Goal: Task Accomplishment & Management: Manage account settings

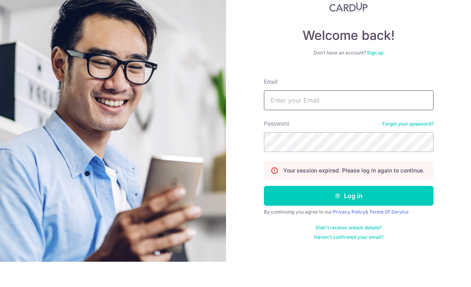
type input "NyxVciR9EwymPTFWzFXb"
click at [348, 211] on button "Log in" at bounding box center [349, 221] width 170 height 20
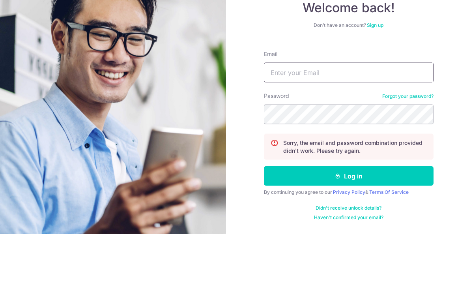
click at [327, 116] on input "Email" at bounding box center [349, 126] width 170 height 20
type input "A"
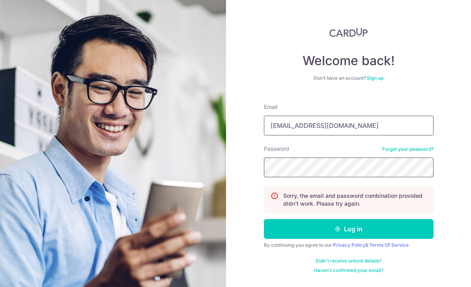
type input "NyxVciR9EwymPTFWzFXb"
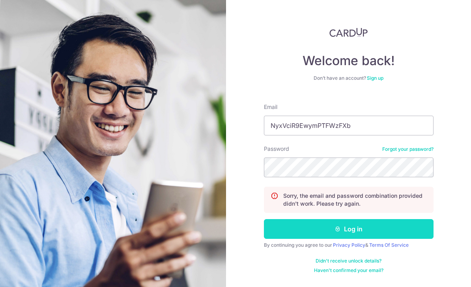
click at [364, 219] on button "Log in" at bounding box center [349, 229] width 170 height 20
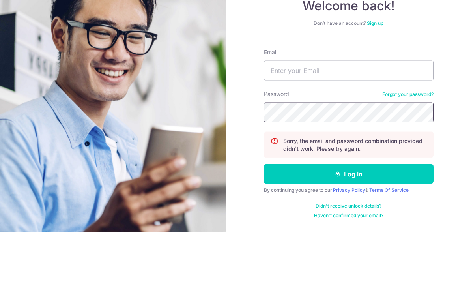
scroll to position [25, 0]
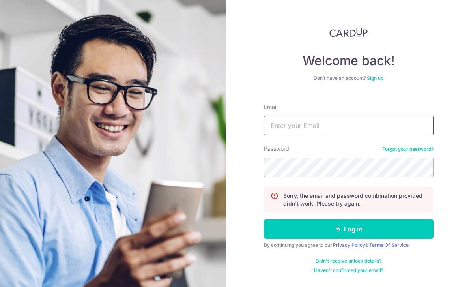
click at [348, 116] on input "Email" at bounding box center [349, 126] width 170 height 20
click at [356, 116] on input "NyxVciR9EwymPTFWzFXb" at bounding box center [349, 126] width 170 height 20
click at [407, 116] on input "NyxVciR9EwymPTFWzFXb" at bounding box center [349, 126] width 170 height 20
type input "N"
type input "A"
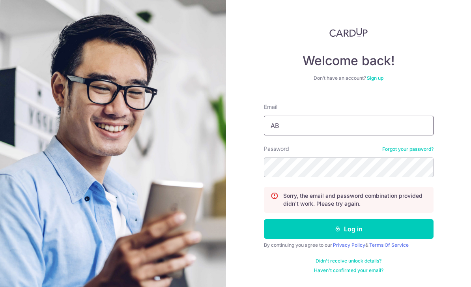
type input "A"
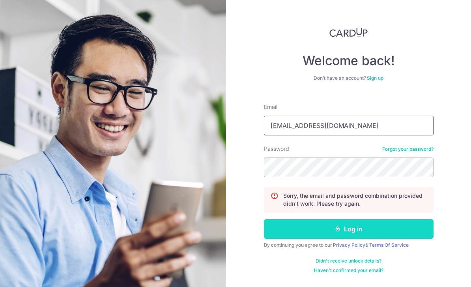
type input "[EMAIL_ADDRESS][DOMAIN_NAME]"
click at [371, 219] on button "Log in" at bounding box center [349, 229] width 170 height 20
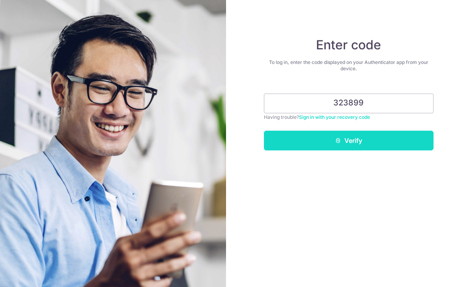
type input "323899"
click at [367, 136] on button "Verify" at bounding box center [349, 141] width 170 height 20
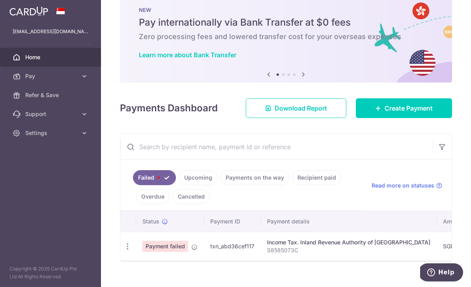
scroll to position [18, 0]
click at [124, 251] on icon "button" at bounding box center [128, 247] width 8 height 8
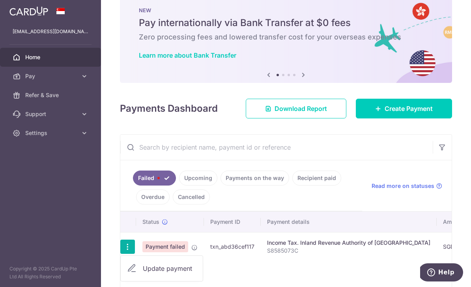
click at [143, 273] on span "Update payment" at bounding box center [170, 268] width 54 height 9
radio input "true"
type input "4,778.03"
type input "S8585073C"
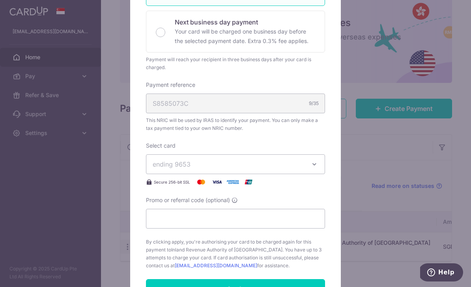
scroll to position [183, 0]
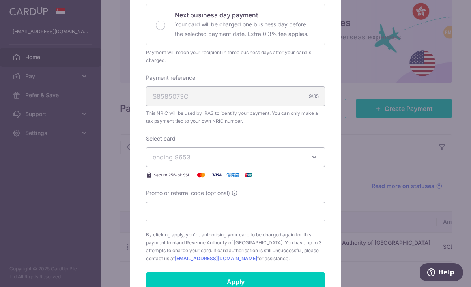
click at [311, 154] on icon "button" at bounding box center [315, 157] width 8 height 8
click at [289, 190] on span "**** 7479" at bounding box center [236, 193] width 166 height 9
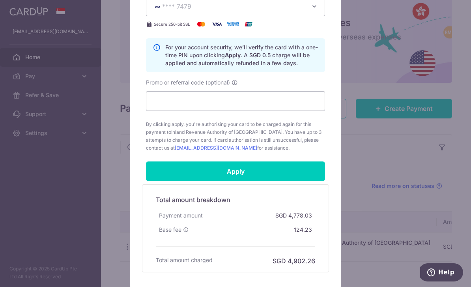
scroll to position [341, 0]
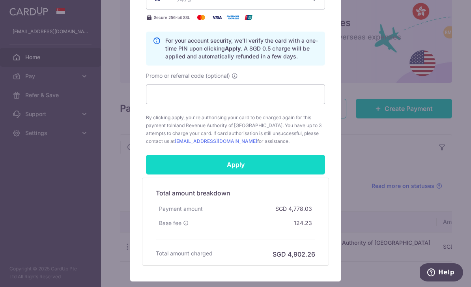
click at [252, 165] on input "Apply" at bounding box center [235, 165] width 179 height 20
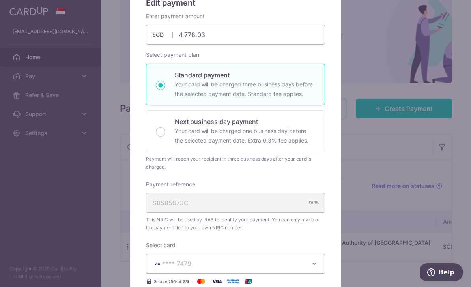
scroll to position [17, 0]
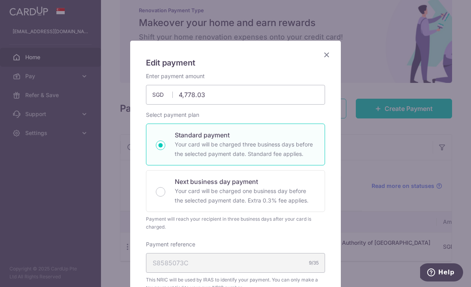
click at [327, 51] on icon "Close" at bounding box center [326, 55] width 9 height 10
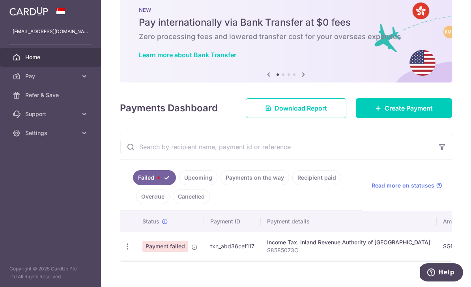
scroll to position [18, 0]
click at [124, 251] on icon "button" at bounding box center [128, 247] width 8 height 8
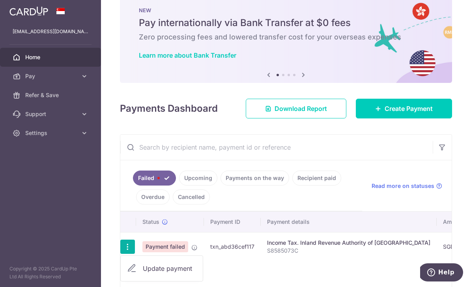
click at [106, 209] on div at bounding box center [235, 143] width 471 height 287
click at [179, 185] on link "Upcoming" at bounding box center [198, 177] width 38 height 15
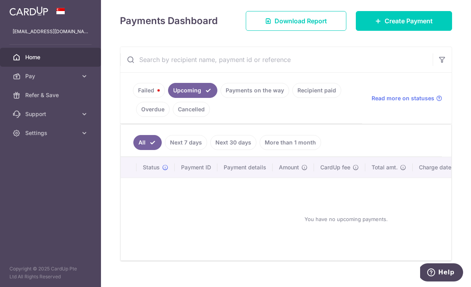
scroll to position [105, 0]
click at [156, 112] on ul "Failed Upcoming Payments on the way Recipient paid Overdue Cancelled" at bounding box center [241, 98] width 242 height 51
click at [221, 98] on link "Payments on the way" at bounding box center [255, 90] width 69 height 15
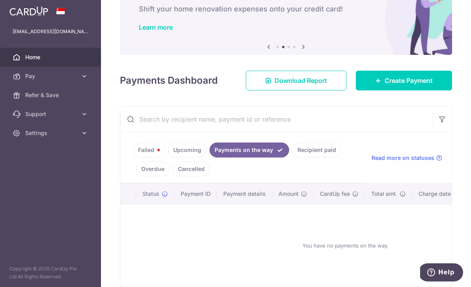
click at [133, 157] on link "Failed" at bounding box center [149, 149] width 32 height 15
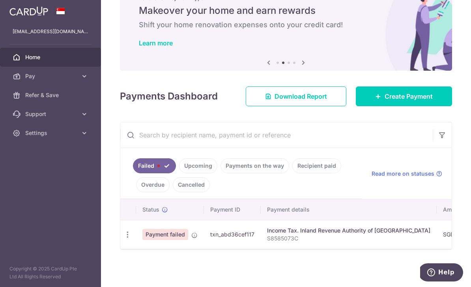
scroll to position [18, 0]
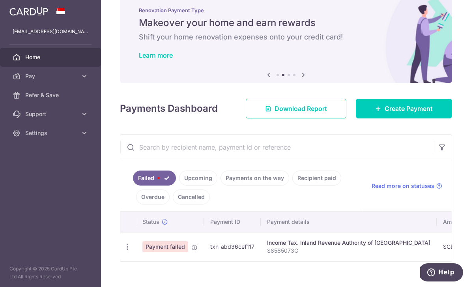
click at [136, 257] on td "Payment failed" at bounding box center [170, 246] width 68 height 29
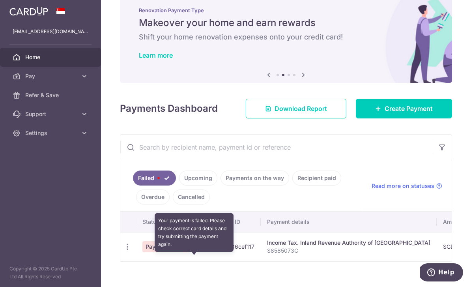
click at [191, 251] on icon at bounding box center [194, 247] width 6 height 6
click at [124, 251] on icon "button" at bounding box center [128, 247] width 8 height 8
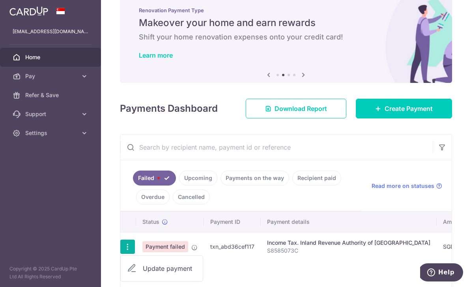
click at [143, 273] on span "Update payment" at bounding box center [170, 268] width 54 height 9
radio input "true"
type input "4,778.03"
type input "S8585073C"
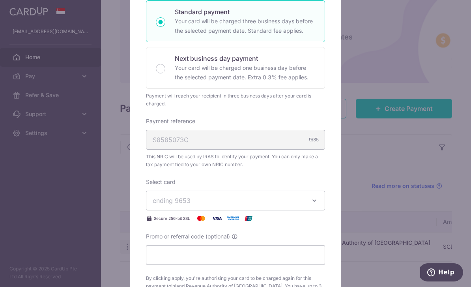
scroll to position [140, 0]
click at [294, 197] on span "ending 9653" at bounding box center [229, 199] width 152 height 9
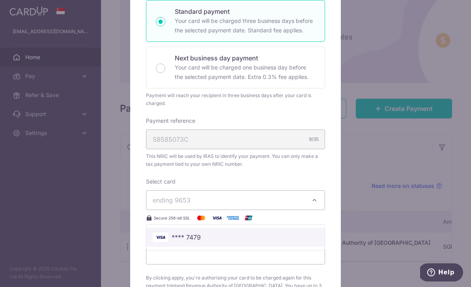
click at [292, 236] on span "**** 7479" at bounding box center [236, 236] width 166 height 9
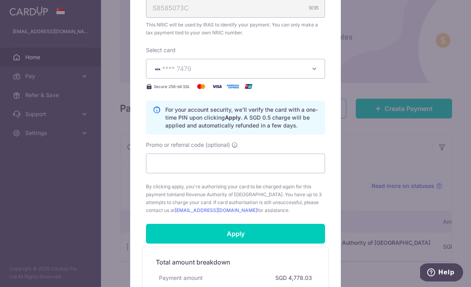
scroll to position [272, 0]
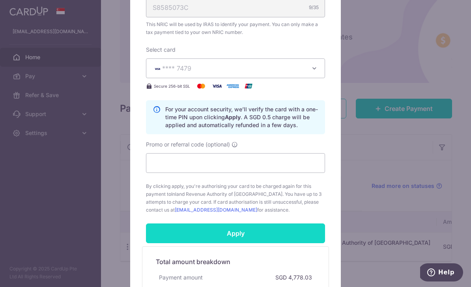
click at [250, 231] on input "Apply" at bounding box center [235, 233] width 179 height 20
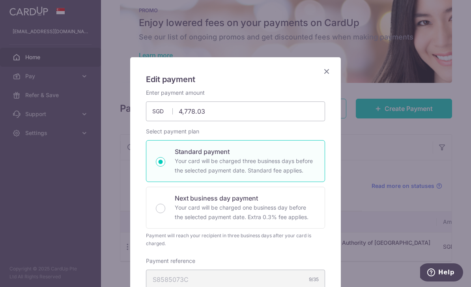
scroll to position [0, 0]
click at [327, 67] on icon "Close" at bounding box center [326, 71] width 9 height 10
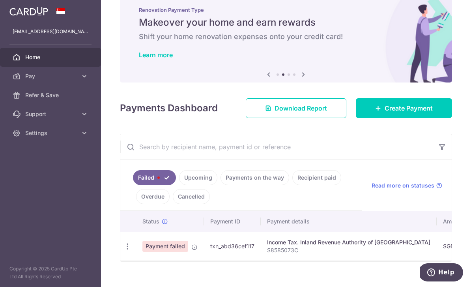
scroll to position [18, 0]
click at [124, 251] on icon "button" at bounding box center [128, 247] width 8 height 8
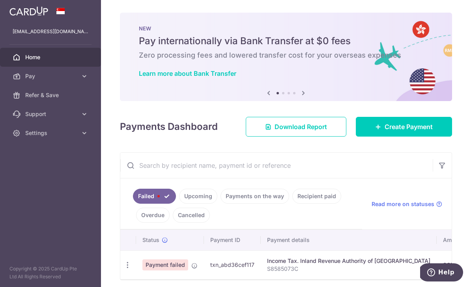
click at [0, 0] on icon "button" at bounding box center [0, 0] width 0 height 0
click at [83, 71] on link "Pay" at bounding box center [50, 76] width 101 height 19
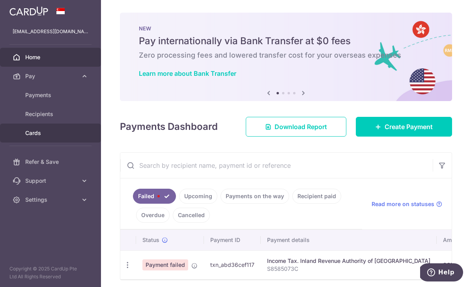
click at [43, 133] on span "Cards" at bounding box center [51, 133] width 52 height 8
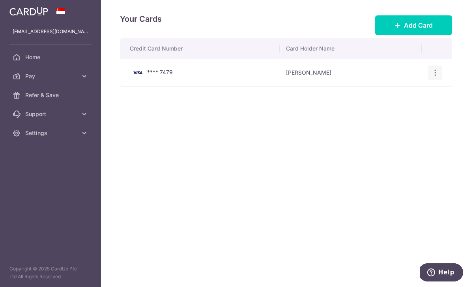
click at [435, 77] on icon "button" at bounding box center [435, 73] width 8 height 8
click at [404, 99] on span "View/Edit" at bounding box center [409, 94] width 54 height 9
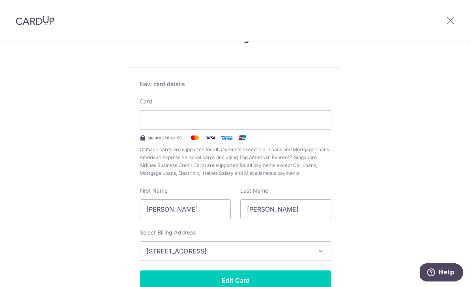
scroll to position [33, 0]
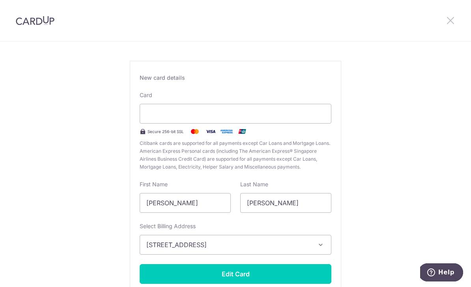
click at [455, 16] on icon at bounding box center [450, 20] width 9 height 10
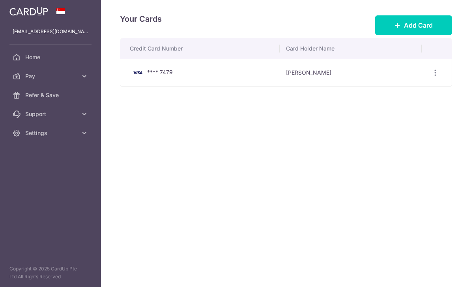
click at [0, 0] on header at bounding box center [0, 0] width 0 height 0
click at [436, 77] on icon "button" at bounding box center [435, 73] width 8 height 8
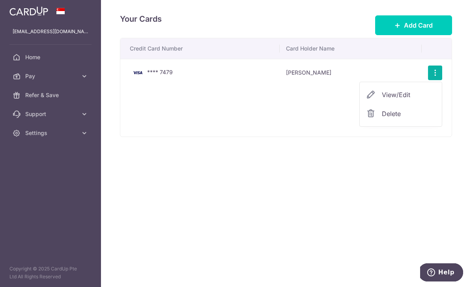
click at [406, 118] on span "Delete" at bounding box center [409, 113] width 54 height 9
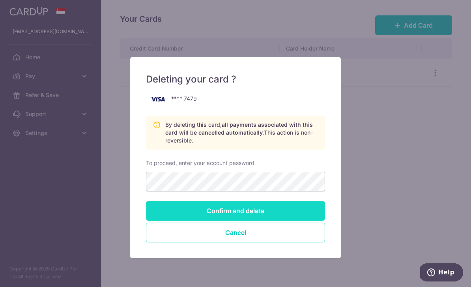
click at [257, 207] on input "Confirm and delete" at bounding box center [235, 211] width 179 height 20
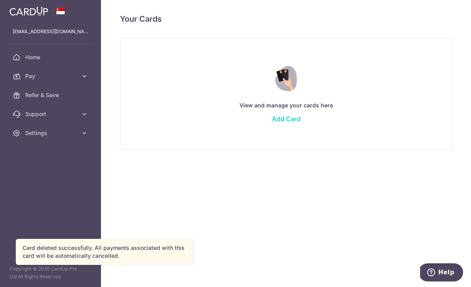
click at [272, 123] on link "Add Card" at bounding box center [286, 119] width 29 height 8
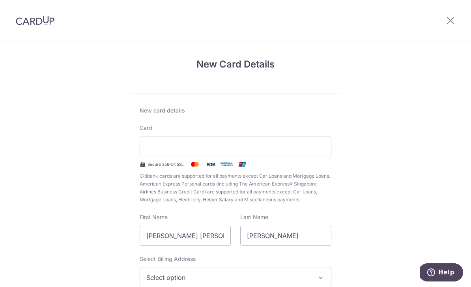
click at [164, 134] on div "Card Secure 256-bit SSL Citibank cards are supported for all payments except Ca…" at bounding box center [236, 164] width 192 height 80
click at [201, 156] on div at bounding box center [236, 147] width 192 height 20
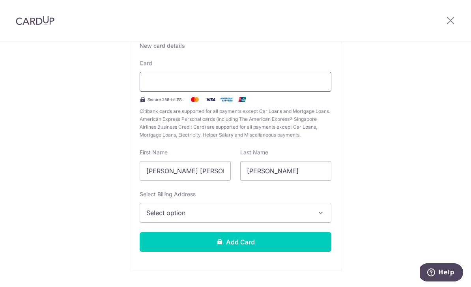
scroll to position [64, 0]
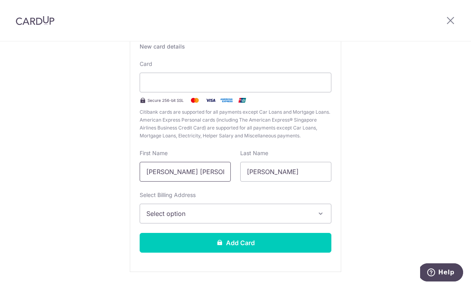
click at [216, 170] on input "Wong Sue Ann" at bounding box center [185, 172] width 91 height 20
click at [213, 176] on input "Wong Sue Ann" at bounding box center [185, 172] width 91 height 20
type input "Wong"
click at [300, 216] on span "Select option" at bounding box center [228, 213] width 164 height 9
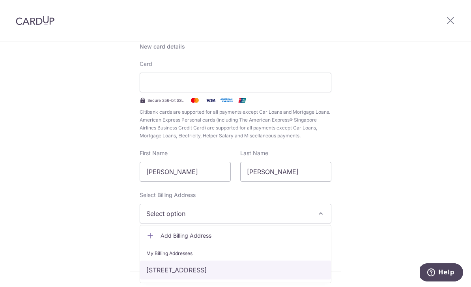
click at [267, 268] on link "8 Dover Rise, #04-07 Heritage View, Singapore, Singapore-138679" at bounding box center [235, 269] width 191 height 19
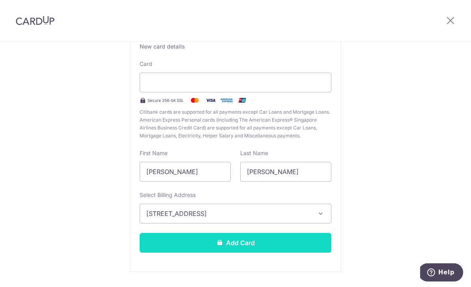
click at [243, 246] on button "Add Card" at bounding box center [236, 243] width 192 height 20
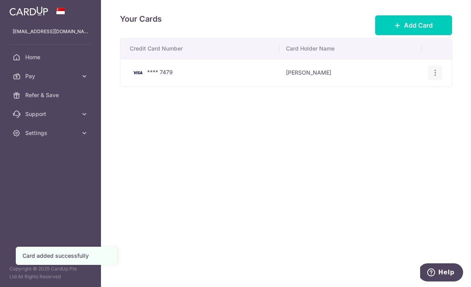
click at [432, 77] on icon "button" at bounding box center [435, 73] width 8 height 8
click at [196, 217] on div at bounding box center [235, 143] width 471 height 287
click at [0, 0] on icon "button" at bounding box center [0, 0] width 0 height 0
click at [41, 60] on span "Home" at bounding box center [51, 57] width 52 height 8
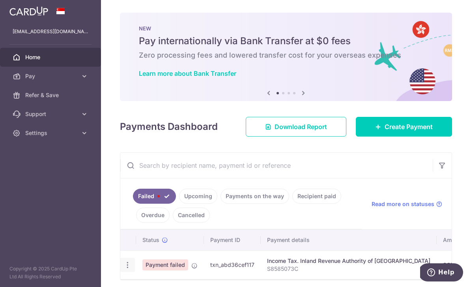
click at [124, 269] on icon "button" at bounding box center [128, 265] width 8 height 8
click at [100, 229] on div at bounding box center [235, 143] width 471 height 287
click at [179, 204] on link "Upcoming" at bounding box center [198, 196] width 38 height 15
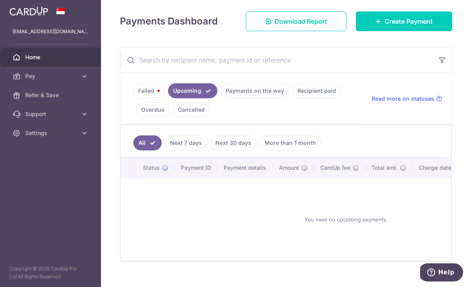
click at [133, 98] on link "Failed" at bounding box center [149, 90] width 32 height 15
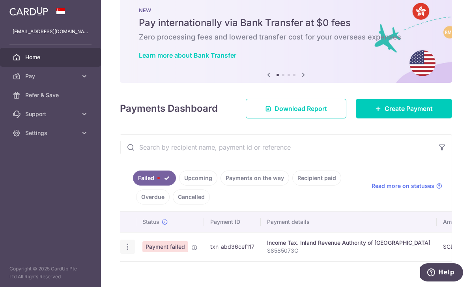
click at [124, 251] on icon "button" at bounding box center [128, 247] width 8 height 8
click at [143, 273] on span "Update payment" at bounding box center [170, 268] width 54 height 9
radio input "true"
type input "4,778.03"
type input "S8585073C"
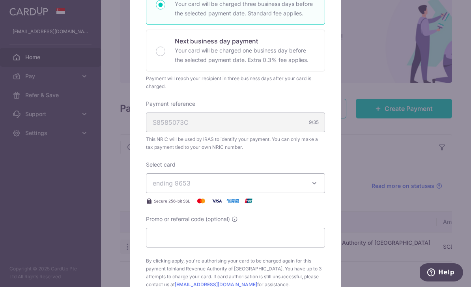
scroll to position [209, 0]
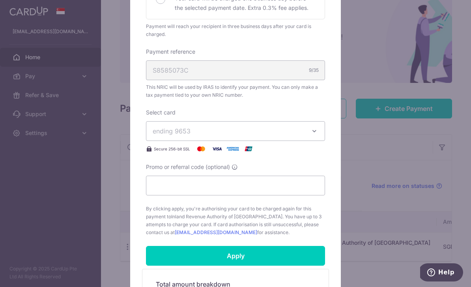
click at [310, 129] on button "ending 9653" at bounding box center [235, 131] width 179 height 20
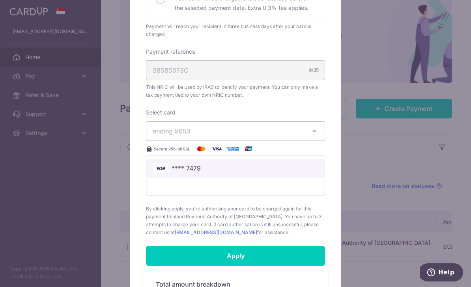
click at [289, 163] on link "**** 7479" at bounding box center [235, 168] width 178 height 19
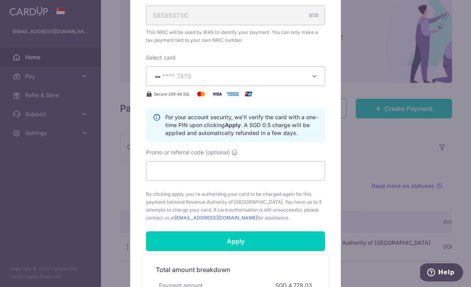
scroll to position [283, 0]
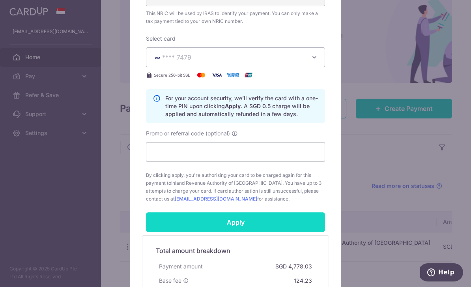
click at [251, 223] on input "Apply" at bounding box center [235, 222] width 179 height 20
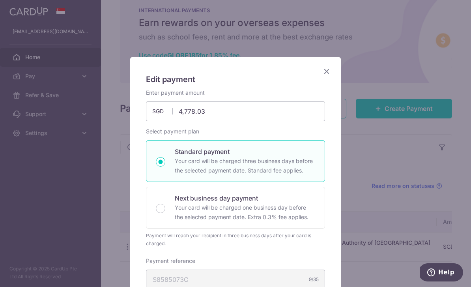
scroll to position [0, 0]
click at [328, 68] on icon "Close" at bounding box center [326, 71] width 9 height 10
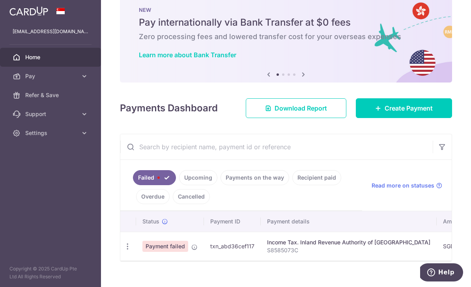
scroll to position [18, 0]
click at [191, 251] on icon at bounding box center [194, 247] width 6 height 6
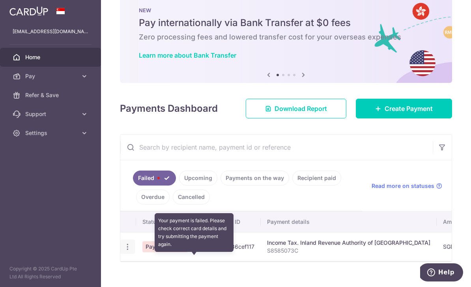
click at [124, 251] on icon "button" at bounding box center [128, 247] width 8 height 8
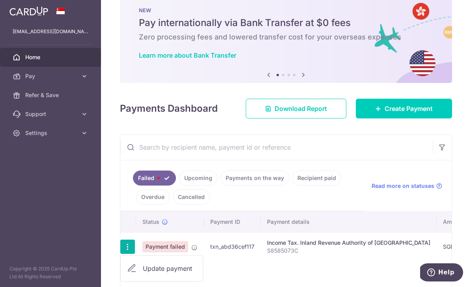
click at [143, 273] on span "Update payment" at bounding box center [170, 268] width 54 height 9
radio input "true"
type input "4,778.03"
type input "S8585073C"
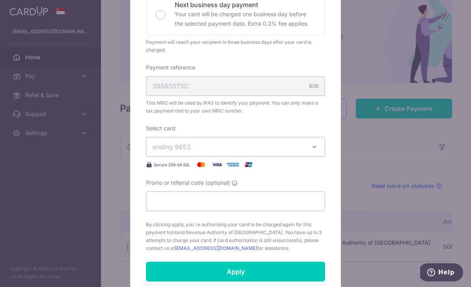
scroll to position [200, 0]
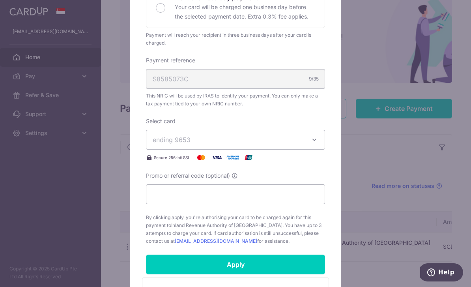
click at [313, 139] on icon "button" at bounding box center [315, 140] width 8 height 8
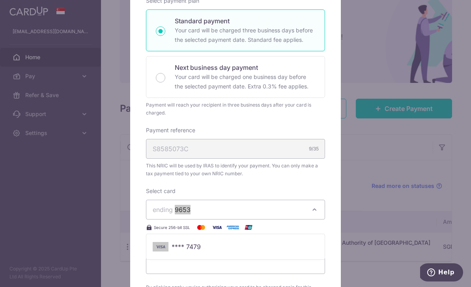
scroll to position [62, 0]
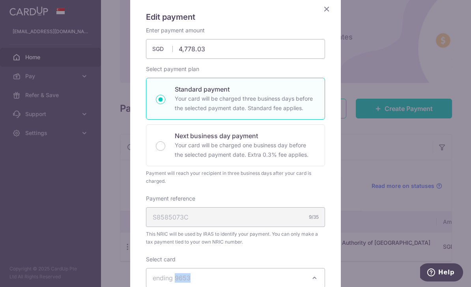
click at [360, 103] on div "Edit payment By clicking apply, you will make changes to all payments to Inland…" at bounding box center [235, 143] width 471 height 287
click at [369, 98] on div "Edit payment By clicking apply, you will make changes to all payments to Inland…" at bounding box center [235, 143] width 471 height 287
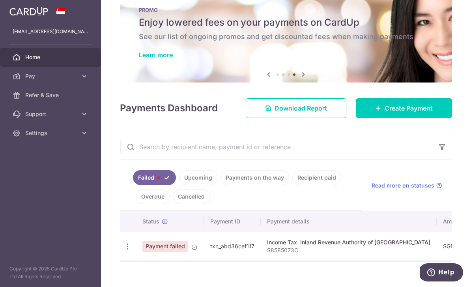
scroll to position [18, 0]
click at [124, 251] on icon "button" at bounding box center [128, 247] width 8 height 8
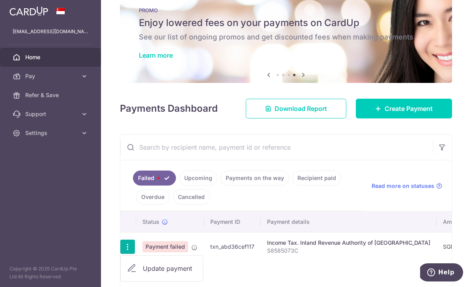
click at [143, 273] on span "Update payment" at bounding box center [170, 268] width 54 height 9
radio input "true"
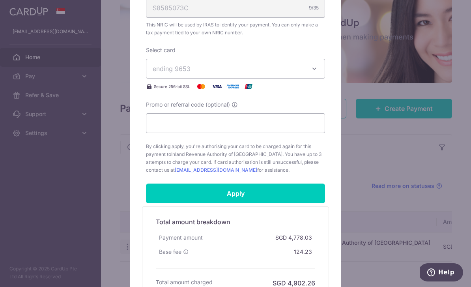
scroll to position [252, 0]
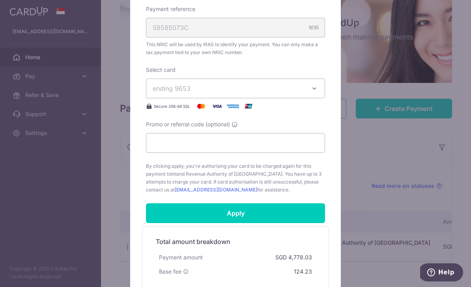
click at [309, 82] on button "ending 9653" at bounding box center [235, 89] width 179 height 20
click at [279, 124] on span "**** 7479" at bounding box center [236, 125] width 166 height 9
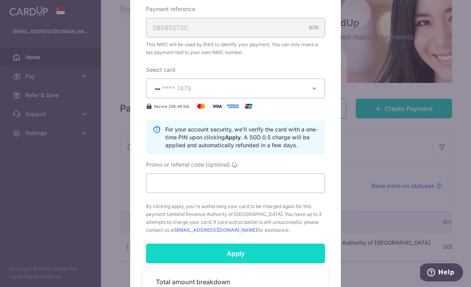
click at [244, 251] on input "Apply" at bounding box center [235, 254] width 179 height 20
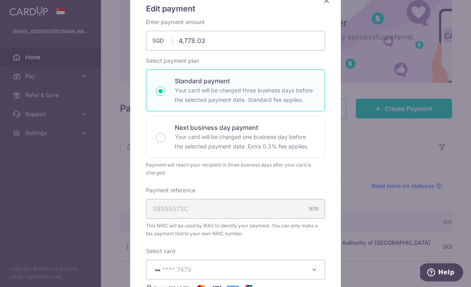
scroll to position [135, 0]
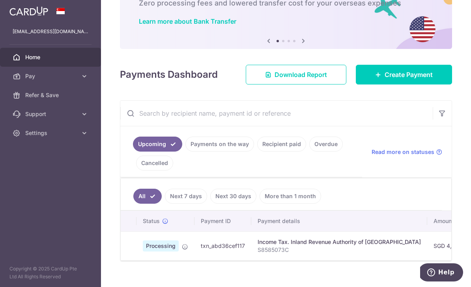
scroll to position [52, 0]
